Goal: Task Accomplishment & Management: Manage account settings

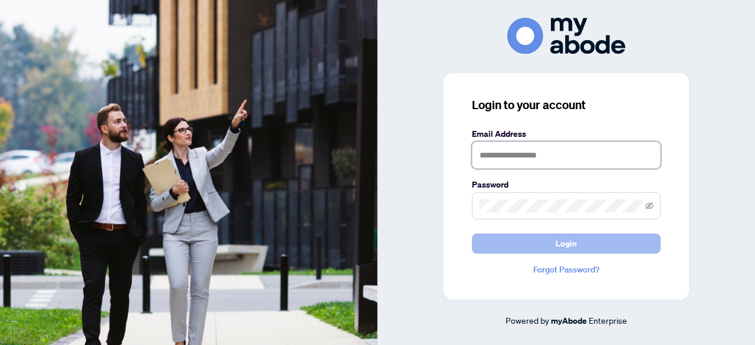
type input "**********"
click at [561, 239] on span "Login" at bounding box center [566, 243] width 21 height 19
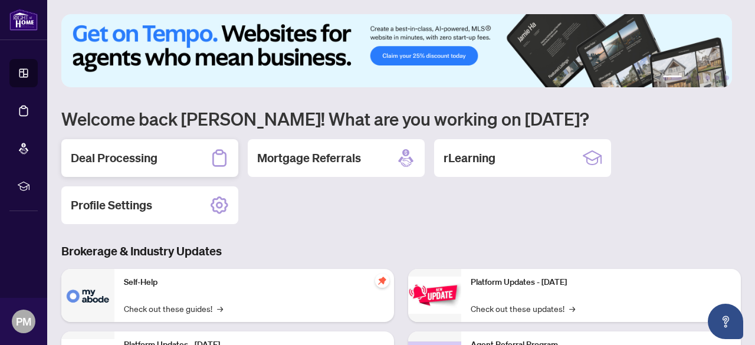
click at [148, 160] on h2 "Deal Processing" at bounding box center [114, 158] width 87 height 17
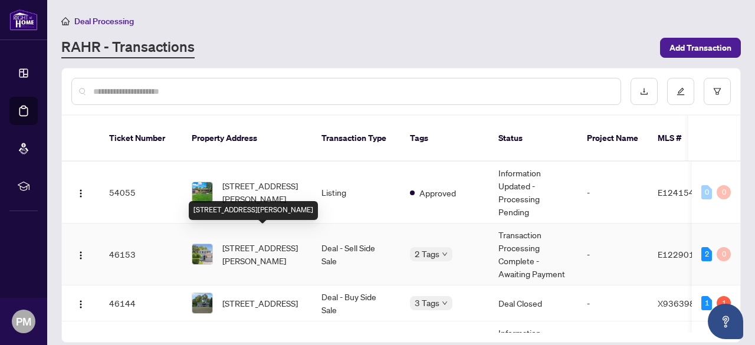
click at [266, 241] on span "101 Dobson Dr, Ajax, Ontario L1S 5G1, Canada" at bounding box center [262, 254] width 80 height 26
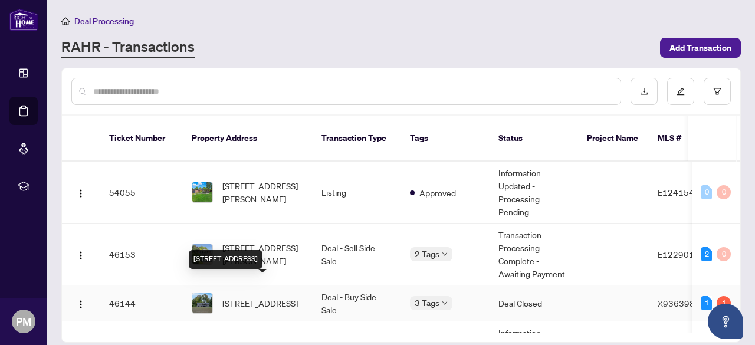
click at [269, 297] on span "14846 County Road 2, Brighton, Ontario K0K 1H0, Canada" at bounding box center [260, 303] width 76 height 13
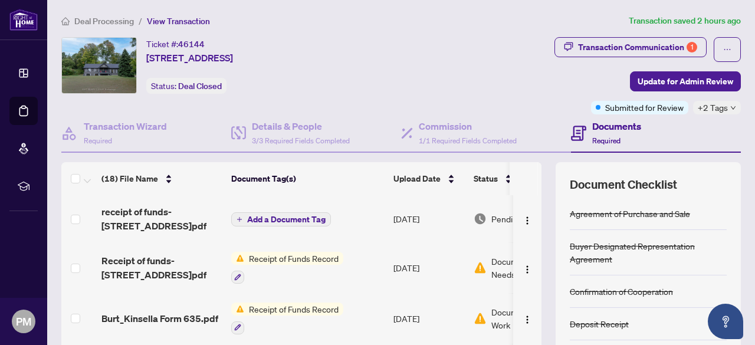
click at [722, 110] on div "+2 Tags" at bounding box center [717, 108] width 48 height 14
click at [589, 48] on div "Transaction Communication 1" at bounding box center [637, 47] width 119 height 19
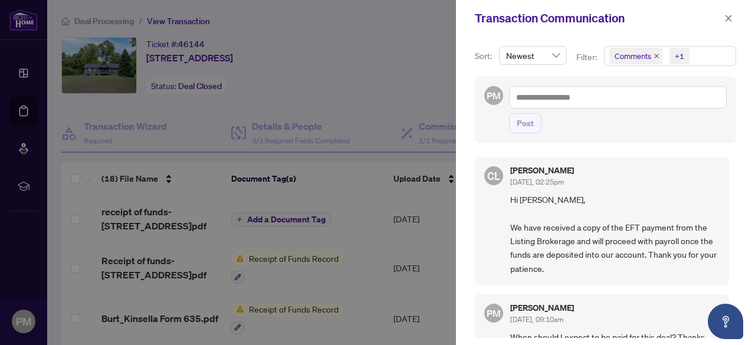
scroll to position [59, 0]
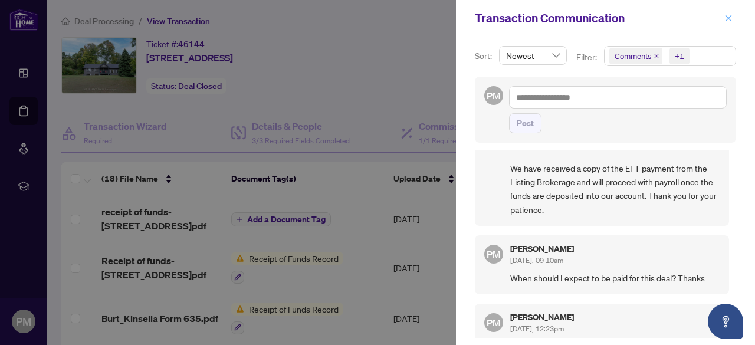
click at [731, 17] on icon "close" at bounding box center [729, 18] width 8 height 8
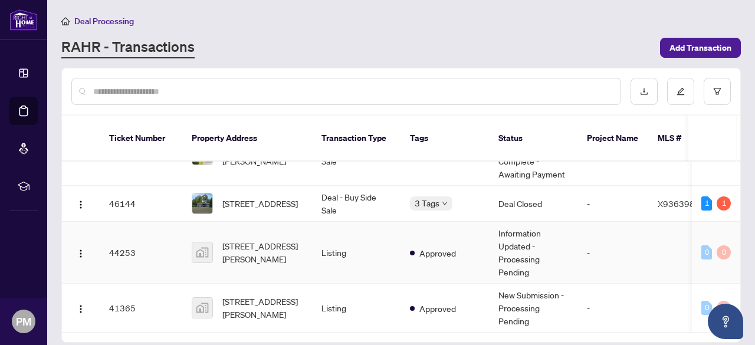
scroll to position [44, 0]
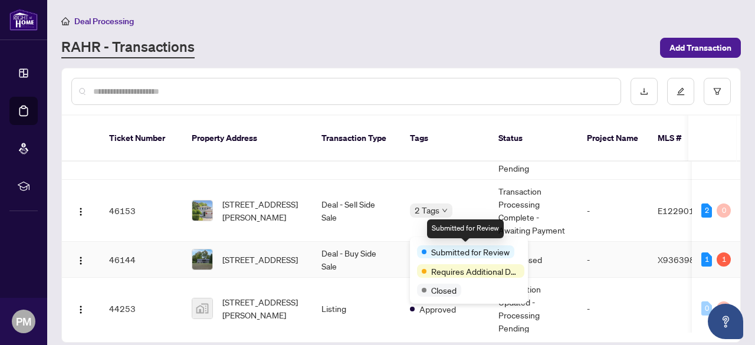
click at [432, 247] on span "Submitted for Review" at bounding box center [470, 251] width 78 height 13
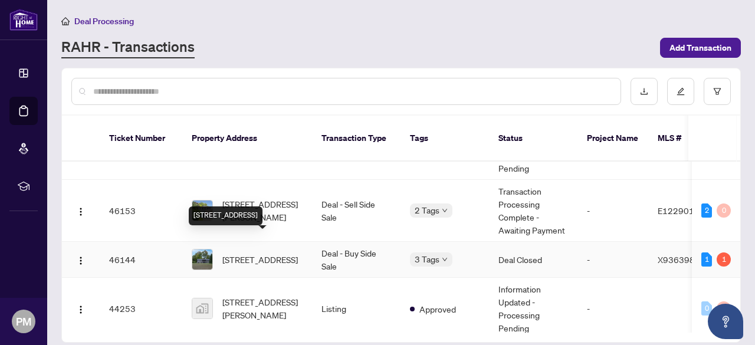
click at [277, 253] on span "14846 County Road 2, Brighton, Ontario K0K 1H0, Canada" at bounding box center [260, 259] width 76 height 13
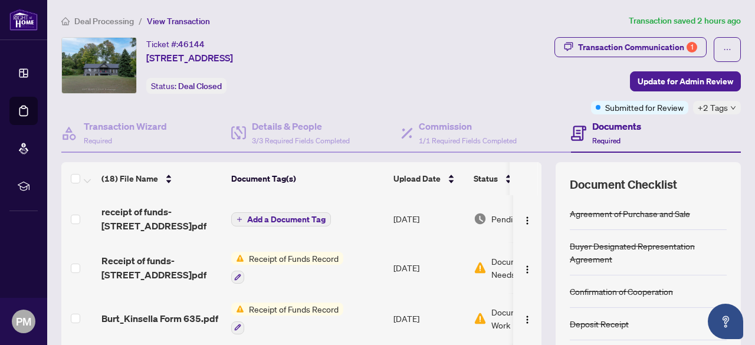
click at [719, 109] on div "+2 Tags" at bounding box center [717, 108] width 48 height 14
